Goal: Task Accomplishment & Management: Use online tool/utility

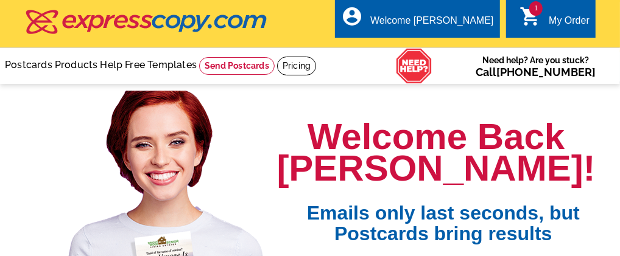
click at [543, 20] on link "1 shopping_cart My Order" at bounding box center [554, 20] width 70 height 15
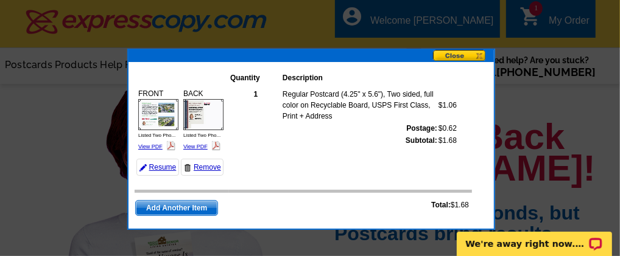
click at [462, 55] on button at bounding box center [463, 56] width 61 height 13
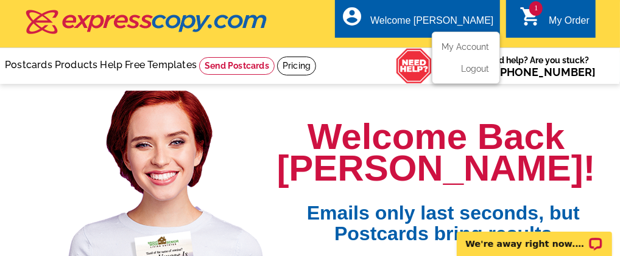
click at [451, 24] on div "Welcome [PERSON_NAME]" at bounding box center [431, 23] width 123 height 17
click at [453, 44] on link "My Account" at bounding box center [463, 46] width 52 height 11
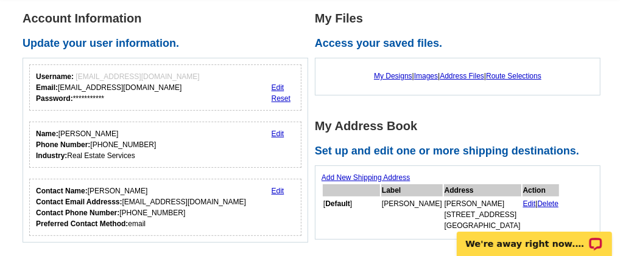
scroll to position [101, 0]
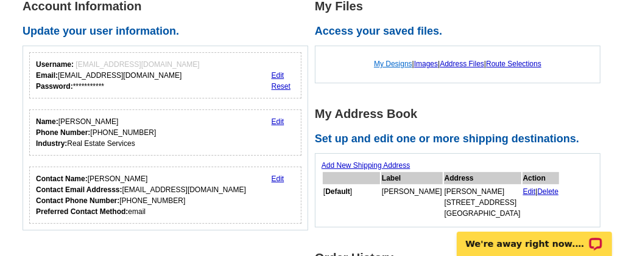
click at [394, 63] on link "My Designs" at bounding box center [393, 64] width 38 height 9
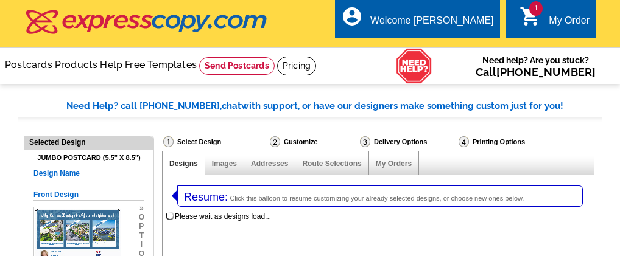
select select "1"
select select "2"
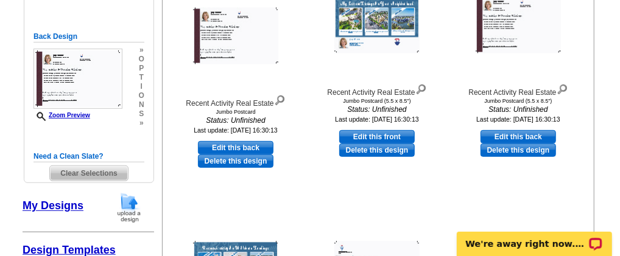
scroll to position [305, 0]
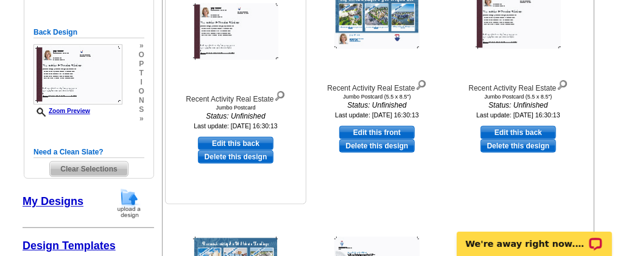
click at [245, 144] on link "Edit this back" at bounding box center [236, 143] width 76 height 13
select select "front"
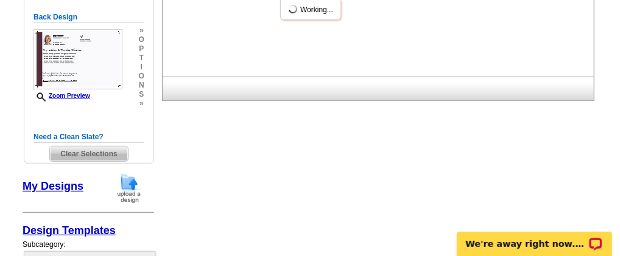
scroll to position [0, 0]
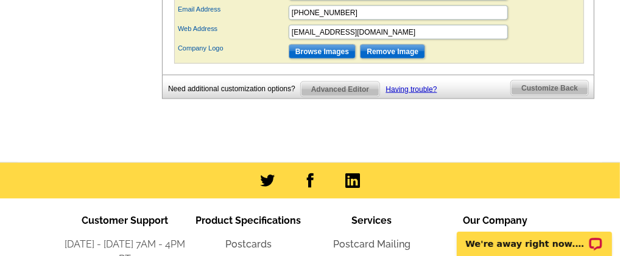
scroll to position [812, 0]
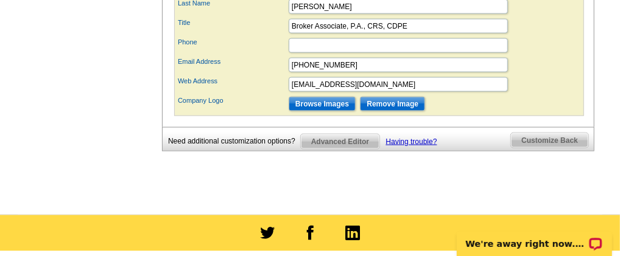
click at [538, 147] on span "Customize Back" at bounding box center [549, 140] width 77 height 15
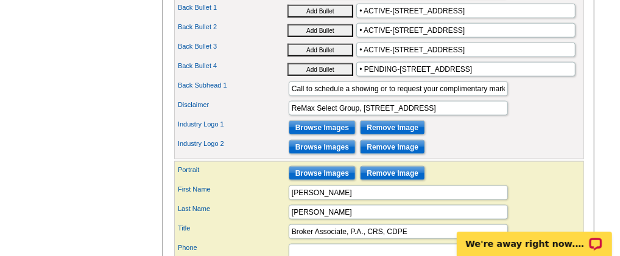
scroll to position [680, 0]
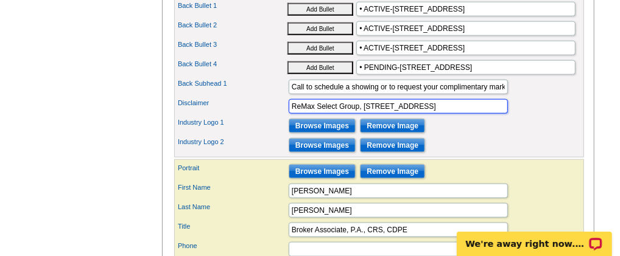
click at [505, 114] on input "ReMax Select Group, 6905 SW 18th Street, Boca Raton, FL 33433" at bounding box center [398, 106] width 219 height 15
click at [506, 114] on input "ReMax Select Group, 6905 SW 18th Street, Boca Raton, FL 33433" at bounding box center [398, 106] width 219 height 15
type input "R"
paste input ""If your property is listed with a real estate broker, please disregard" and "I…"
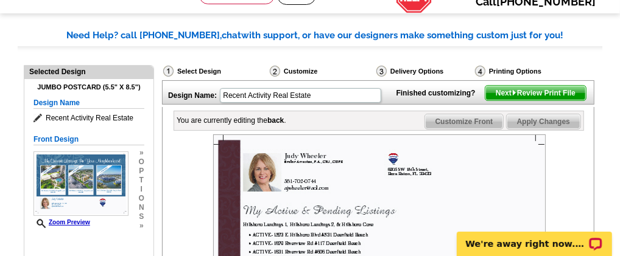
scroll to position [0, 0]
click at [529, 129] on span "Apply Changes" at bounding box center [544, 121] width 74 height 15
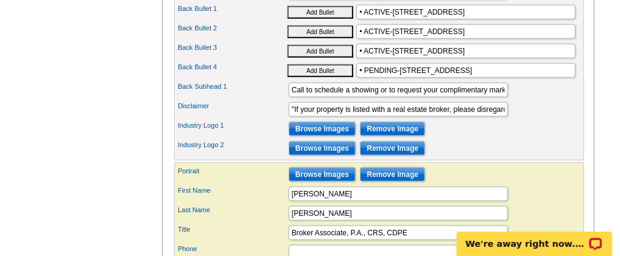
scroll to position [680, 0]
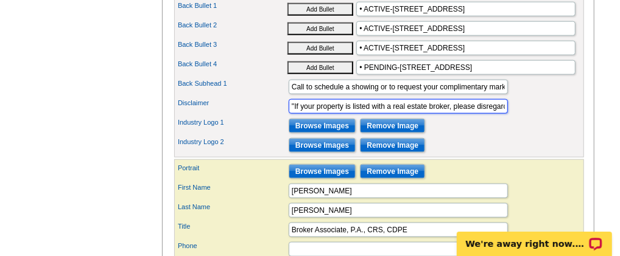
click at [295, 114] on input ""If your property is listed with a real estate broker, please disregard" and "I…" at bounding box center [398, 106] width 219 height 15
click at [449, 114] on input "If your property is listed with a real estate broker, please disregard" and "It…" at bounding box center [398, 106] width 219 height 15
click at [495, 114] on input "If your property is listed with a real estate broker, please disregard" and "It…" at bounding box center [398, 106] width 219 height 15
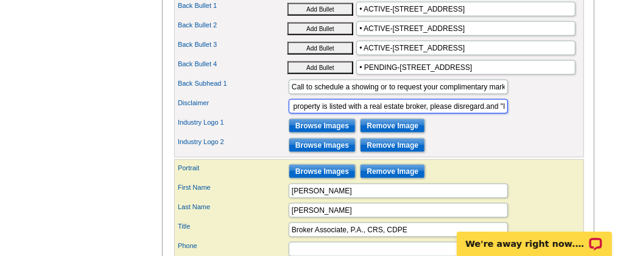
click at [503, 114] on input "If your property is listed with a real estate broker, please disregard.and "It …" at bounding box center [398, 106] width 219 height 15
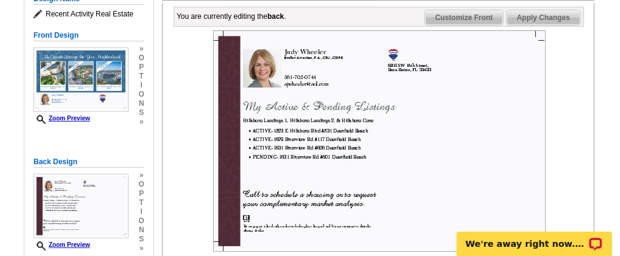
scroll to position [172, 0]
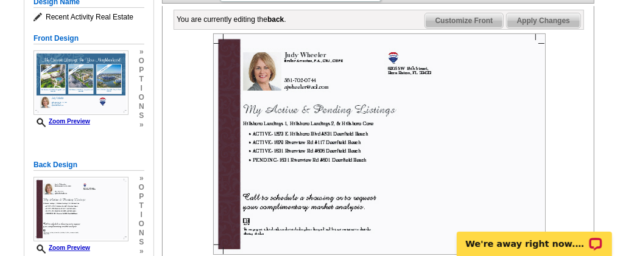
type input "If your property is listed with a real estate broker, please disregard. It is n…"
click at [555, 28] on span "Apply Changes" at bounding box center [544, 20] width 74 height 15
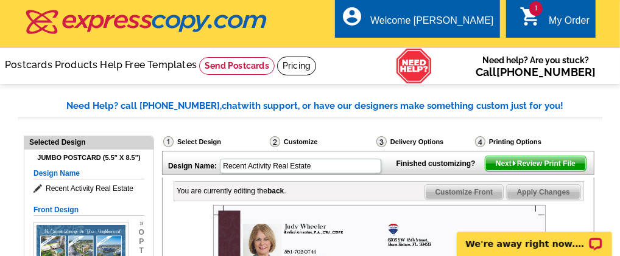
click at [524, 171] on span "Next Review Print File" at bounding box center [535, 164] width 100 height 15
